Goal: Check status: Check status

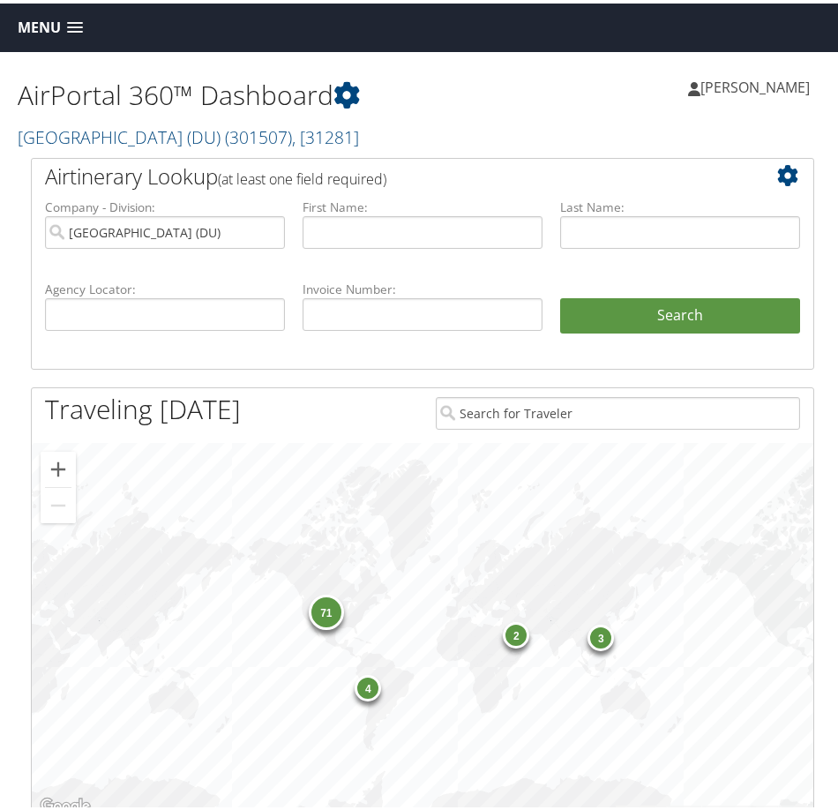
click at [446, 99] on div "Hailie Beckman Hailie Beckman My Settings Travel Agency Contacts Log Consulting…" at bounding box center [634, 91] width 423 height 68
click at [265, 228] on input "University of Denver (DU)" at bounding box center [165, 229] width 240 height 33
click at [181, 312] on input "text" at bounding box center [165, 311] width 240 height 33
paste input "DJTGX5"
type input "DJTGX5"
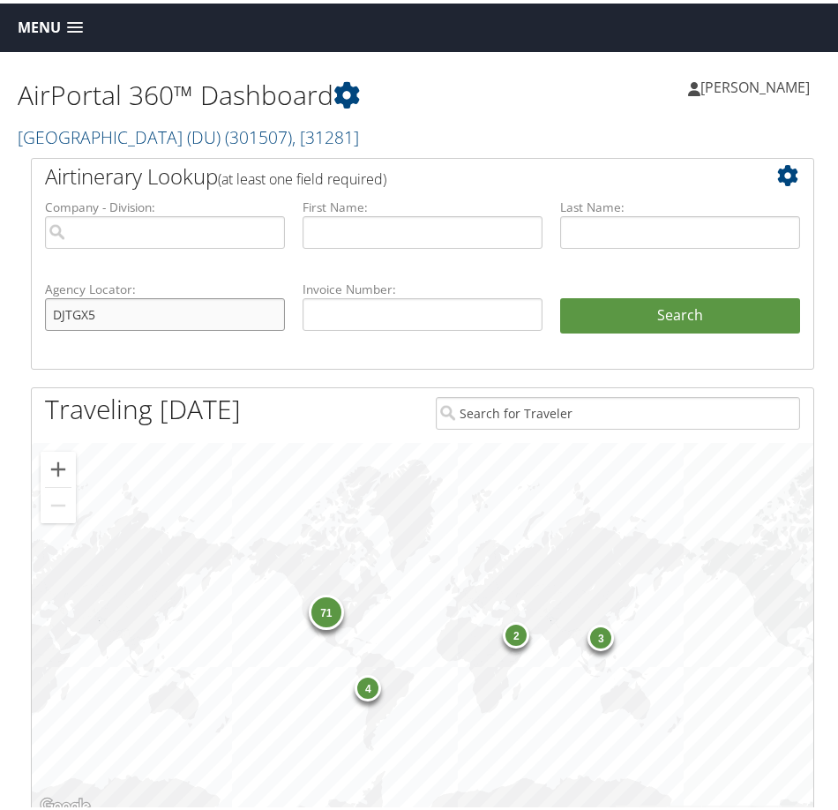
click at [560, 295] on button "Search" at bounding box center [680, 312] width 240 height 35
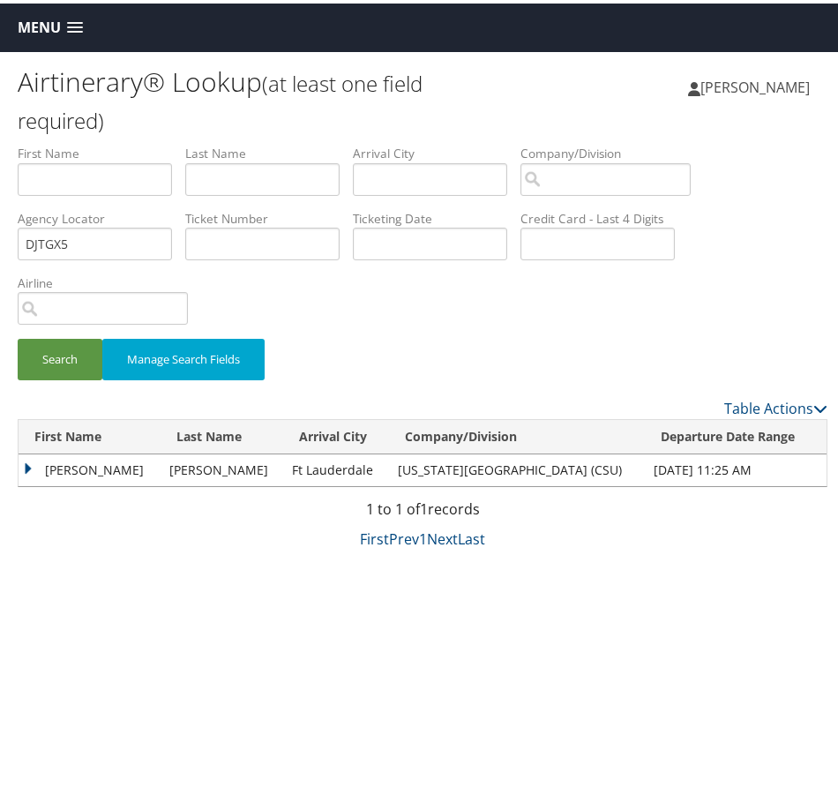
click at [28, 463] on td "[PERSON_NAME]" at bounding box center [90, 467] width 142 height 32
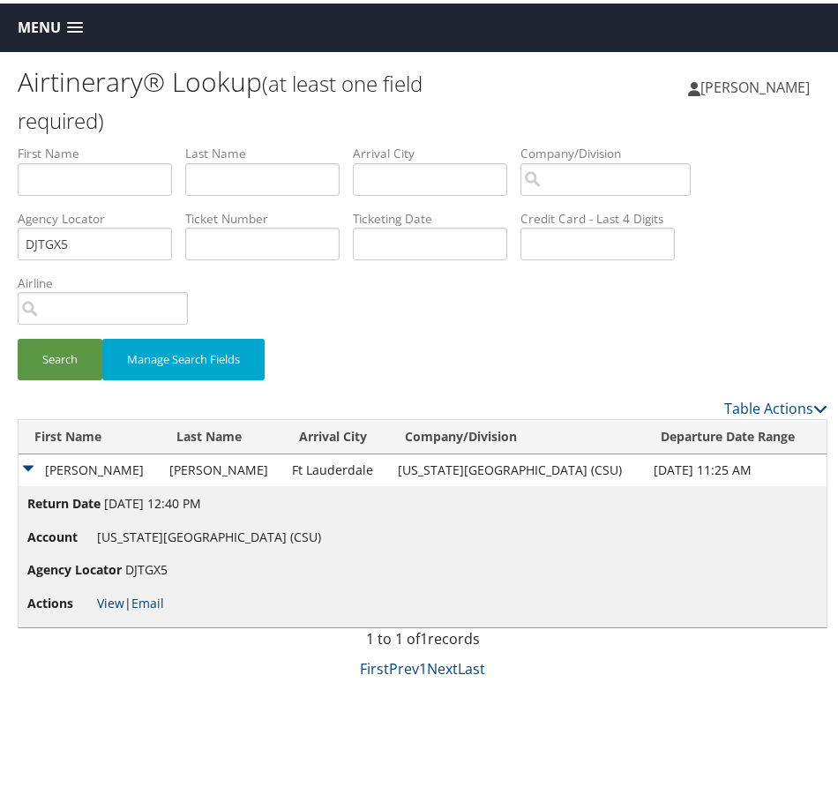
click at [108, 598] on link "View" at bounding box center [110, 599] width 27 height 17
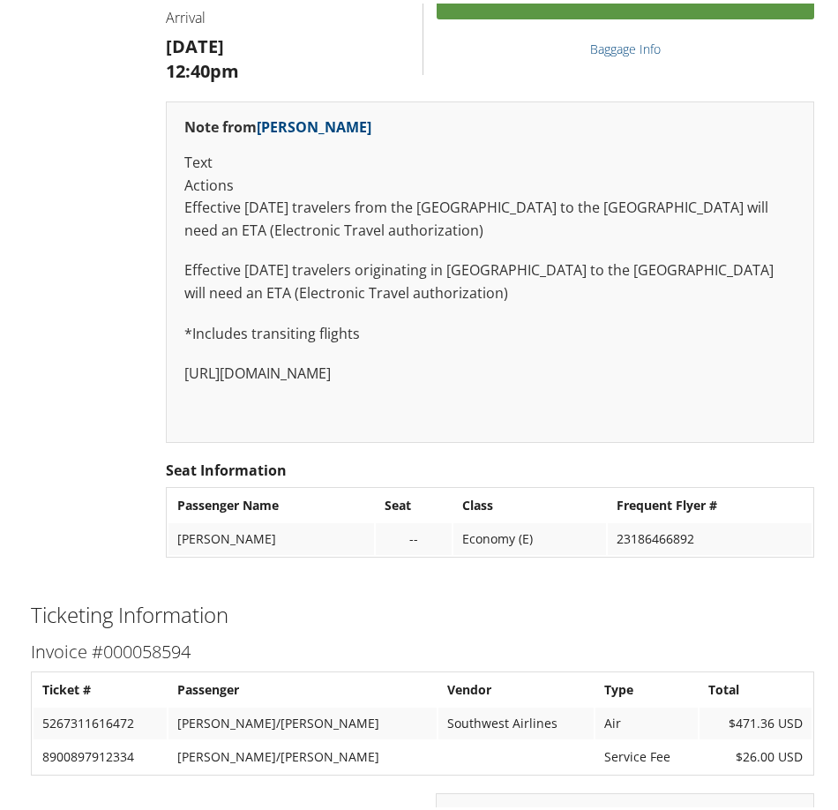
scroll to position [3795, 0]
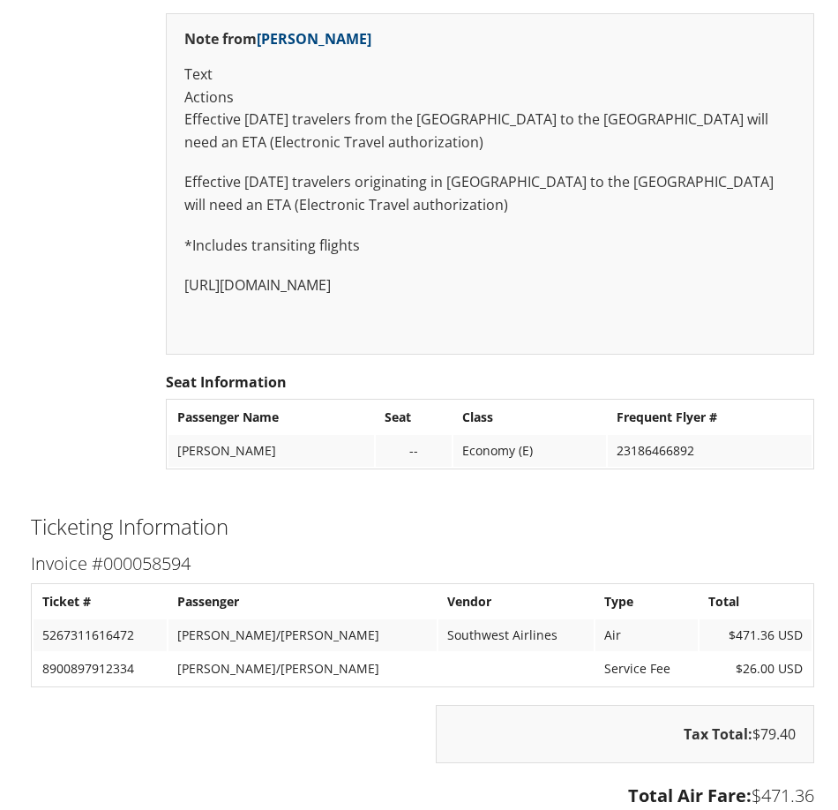
click at [128, 548] on h3 "Invoice #000058594" at bounding box center [423, 560] width 784 height 25
copy h3 "000058594"
